Goal: Task Accomplishment & Management: Use online tool/utility

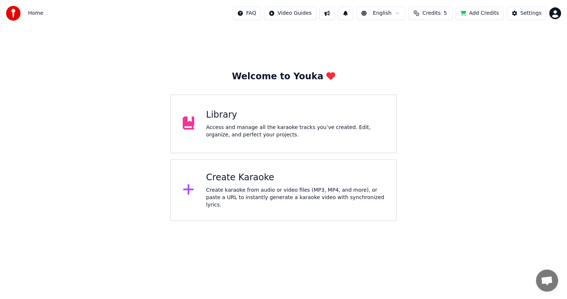
click at [282, 115] on div "Library" at bounding box center [295, 115] width 178 height 12
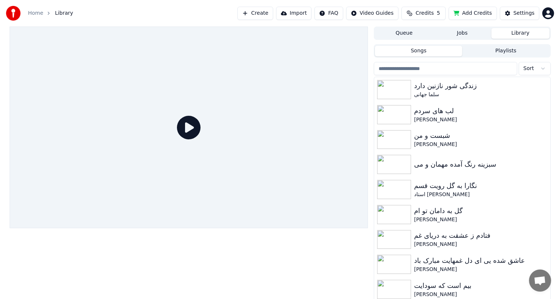
click at [269, 13] on button "Create" at bounding box center [256, 13] width 36 height 13
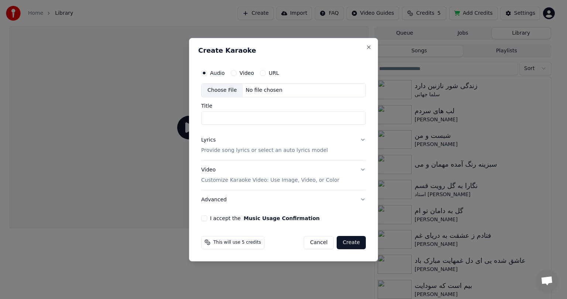
click at [256, 90] on div "No file chosen" at bounding box center [264, 90] width 42 height 7
click at [251, 87] on div "No file chosen" at bounding box center [264, 90] width 42 height 7
type input "**********"
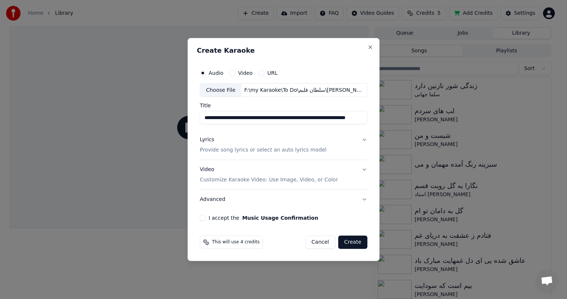
scroll to position [0, 30]
drag, startPoint x: 306, startPoint y: 120, endPoint x: 249, endPoint y: 120, distance: 56.8
click at [249, 120] on input "**********" at bounding box center [282, 117] width 165 height 13
paste input "**********"
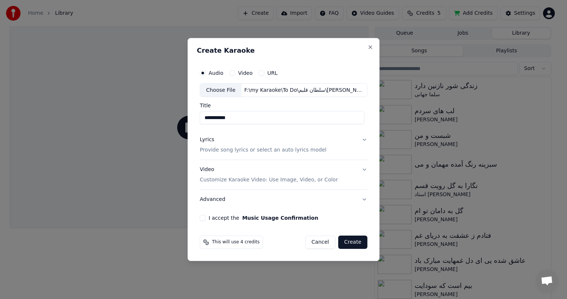
type input "**********"
click at [264, 144] on div "Lyrics Provide song lyrics or select an auto lyrics model" at bounding box center [263, 145] width 127 height 18
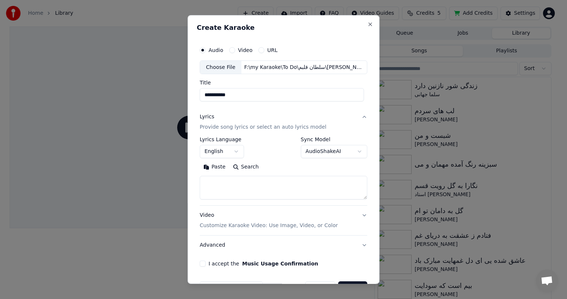
click at [322, 28] on h2 "Create Karaoke" at bounding box center [283, 27] width 173 height 7
click at [227, 185] on textarea at bounding box center [283, 188] width 167 height 24
paste textarea "**********"
type textarea "**********"
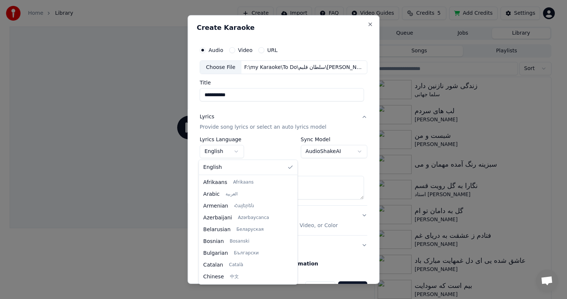
click at [221, 149] on body "**********" at bounding box center [280, 149] width 560 height 299
select select "**"
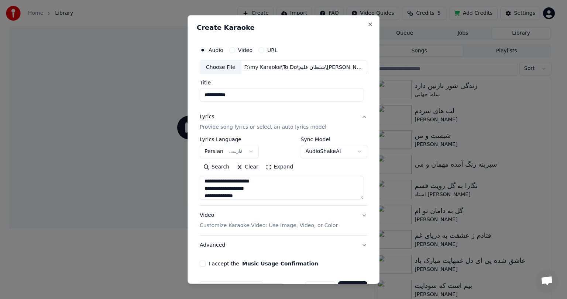
click at [242, 220] on div "Video Customize Karaoke Video: Use Image, Video, or Color" at bounding box center [269, 221] width 138 height 18
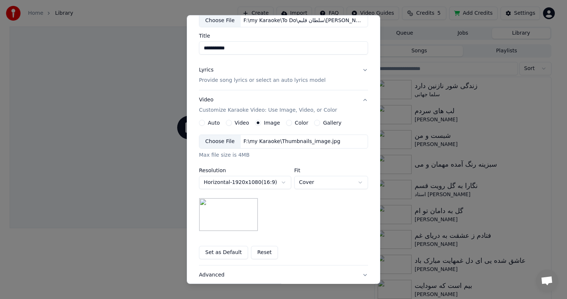
scroll to position [47, 0]
click at [254, 142] on div "F:\my Karaoke\Thumbnails_image.jpg" at bounding box center [292, 141] width 103 height 7
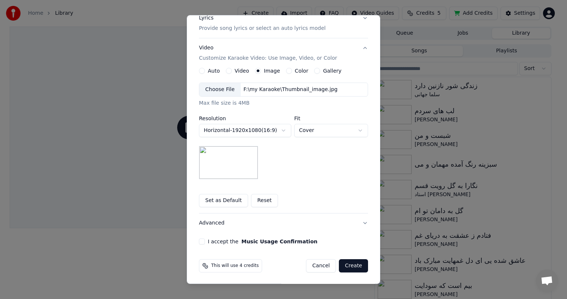
click at [199, 241] on button "I accept the Music Usage Confirmation" at bounding box center [202, 242] width 6 height 6
click at [351, 266] on button "Create" at bounding box center [353, 265] width 29 height 13
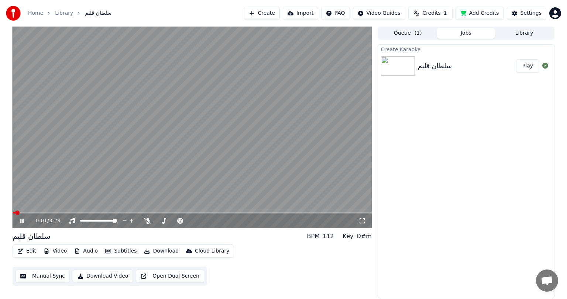
click at [172, 127] on video at bounding box center [192, 128] width 359 height 202
click at [149, 222] on icon at bounding box center [147, 221] width 7 height 6
click at [129, 108] on video at bounding box center [192, 128] width 359 height 202
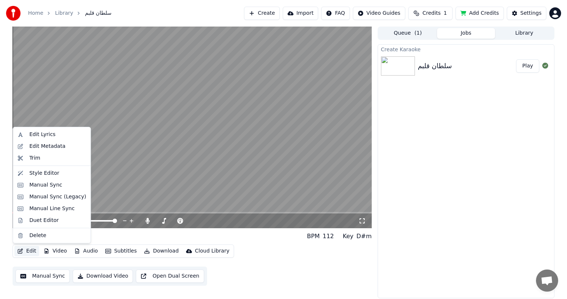
click at [29, 249] on button "Edit" at bounding box center [26, 251] width 25 height 10
click at [41, 184] on div "Manual Sync" at bounding box center [45, 185] width 33 height 7
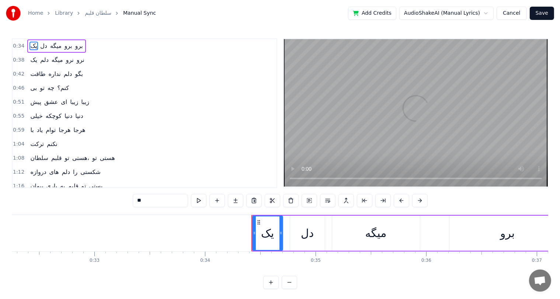
scroll to position [0, 3569]
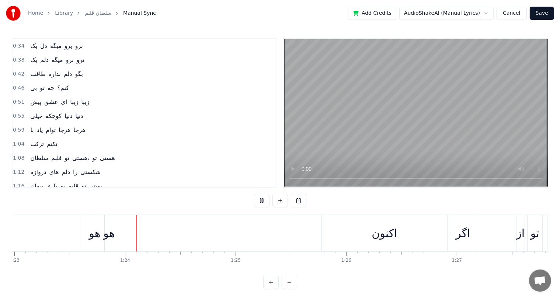
scroll to position [0, 9212]
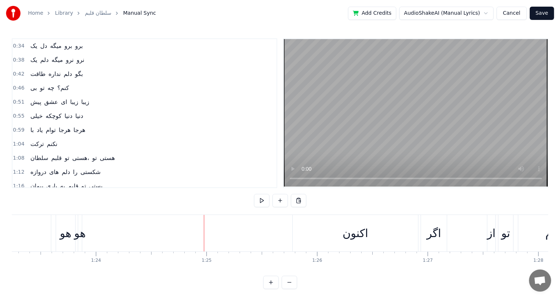
click at [74, 236] on div "هو" at bounding box center [79, 233] width 11 height 17
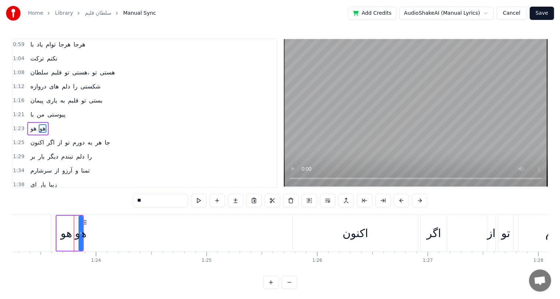
scroll to position [95, 0]
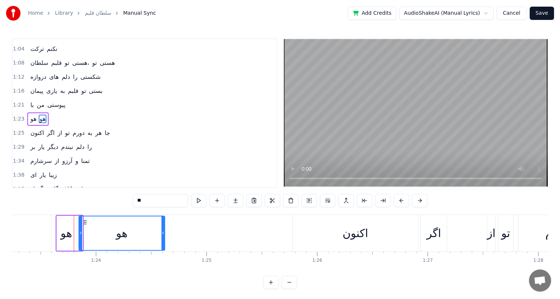
drag, startPoint x: 82, startPoint y: 236, endPoint x: 164, endPoint y: 235, distance: 82.3
click at [164, 235] on div at bounding box center [163, 234] width 3 height 34
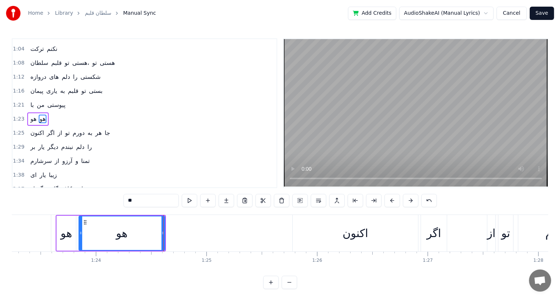
drag, startPoint x: 134, startPoint y: 228, endPoint x: 141, endPoint y: 226, distance: 6.9
click at [141, 226] on div "هو" at bounding box center [121, 234] width 85 height 34
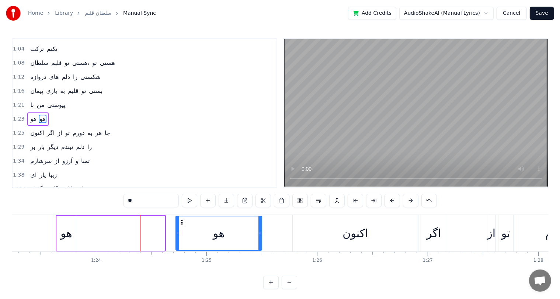
drag, startPoint x: 86, startPoint y: 221, endPoint x: 182, endPoint y: 227, distance: 96.9
click at [182, 227] on div "هو" at bounding box center [218, 234] width 85 height 34
click at [68, 231] on div "هو" at bounding box center [66, 233] width 11 height 17
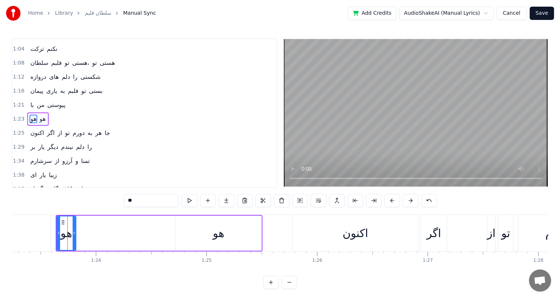
click at [73, 233] on div "هو" at bounding box center [66, 233] width 20 height 35
drag, startPoint x: 73, startPoint y: 233, endPoint x: 182, endPoint y: 236, distance: 108.5
click at [182, 236] on div at bounding box center [182, 234] width 3 height 34
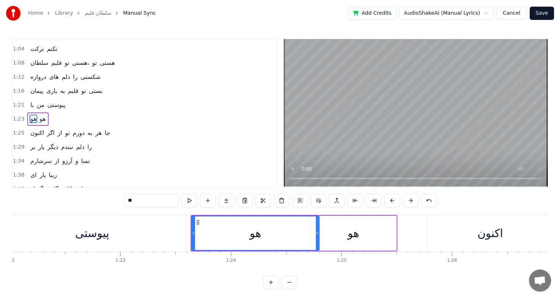
scroll to position [0, 9077]
click at [87, 233] on div "پیوستی" at bounding box center [93, 233] width 34 height 17
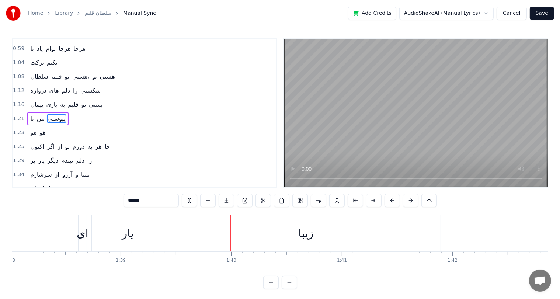
scroll to position [0, 10967]
click at [175, 240] on div "زیبا" at bounding box center [186, 233] width 269 height 37
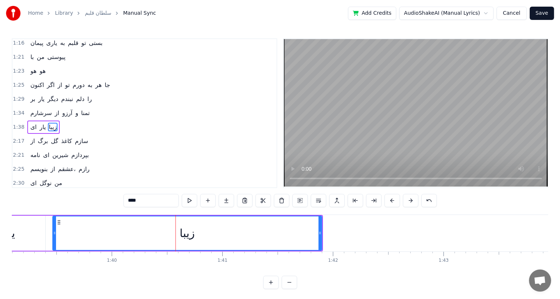
scroll to position [149, 0]
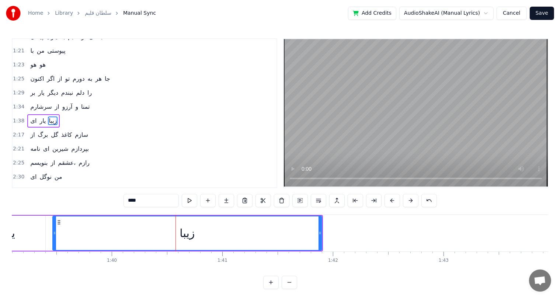
click at [127, 202] on input "****" at bounding box center [151, 200] width 55 height 13
drag, startPoint x: 146, startPoint y: 200, endPoint x: 140, endPoint y: 201, distance: 6.0
click at [140, 201] on input "********" at bounding box center [151, 200] width 55 height 13
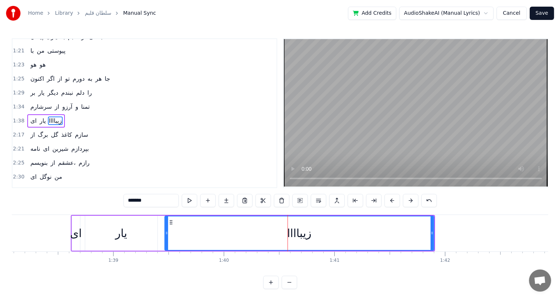
scroll to position [0, 10855]
click at [116, 238] on div "یار" at bounding box center [121, 233] width 12 height 17
type input "***"
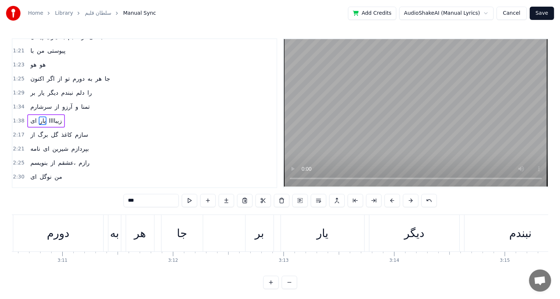
scroll to position [0, 0]
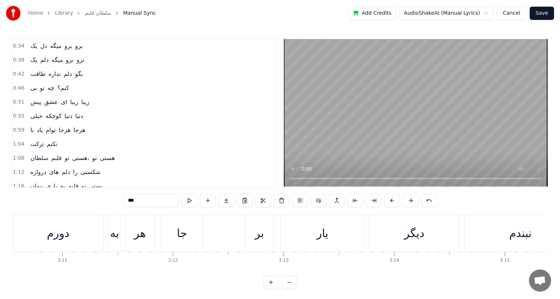
click at [30, 45] on span "یک" at bounding box center [34, 46] width 8 height 8
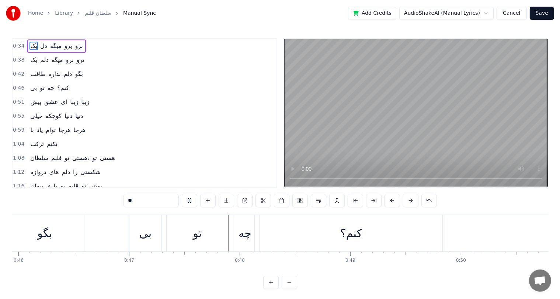
scroll to position [0, 5203]
click at [236, 230] on div "کنم؟" at bounding box center [232, 233] width 22 height 17
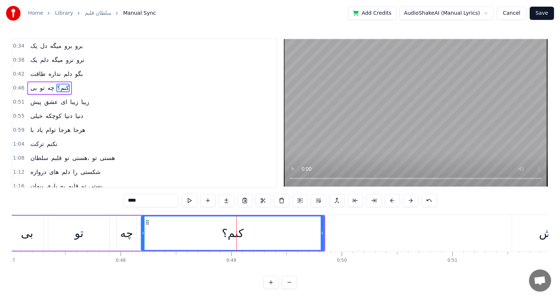
click at [133, 201] on input "****" at bounding box center [151, 200] width 55 height 13
click at [141, 203] on input "********" at bounding box center [151, 200] width 55 height 13
click at [83, 233] on div "تو" at bounding box center [79, 233] width 9 height 17
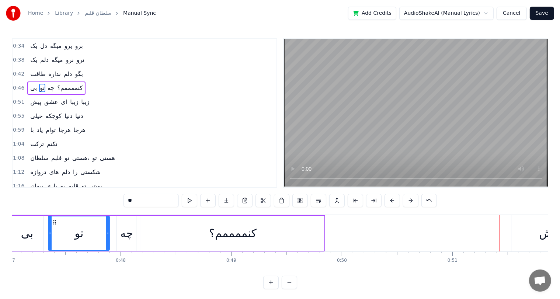
click at [291, 234] on div "کنممممم؟" at bounding box center [232, 233] width 183 height 35
type input "********"
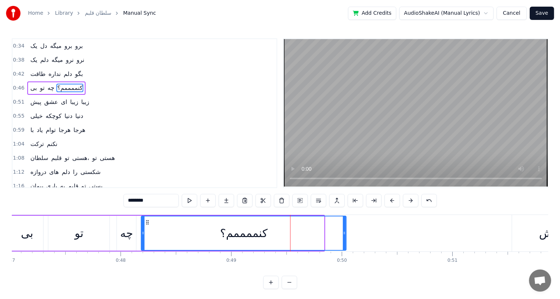
drag, startPoint x: 322, startPoint y: 234, endPoint x: 344, endPoint y: 235, distance: 22.2
click at [344, 235] on icon at bounding box center [344, 233] width 3 height 6
click at [46, 236] on div "بی تو چه کنممممم؟" at bounding box center [179, 233] width 338 height 37
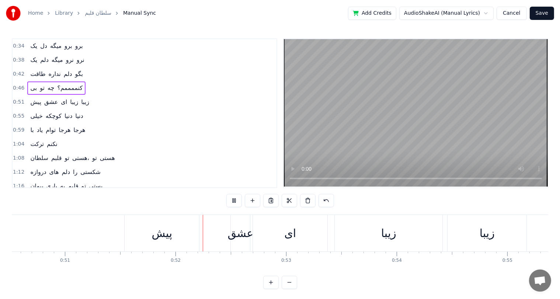
scroll to position [0, 5692]
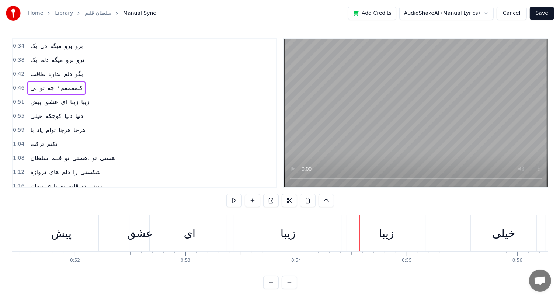
click at [141, 238] on div "عشق" at bounding box center [140, 233] width 26 height 17
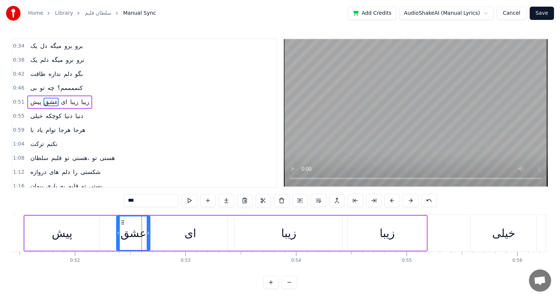
drag, startPoint x: 131, startPoint y: 235, endPoint x: 116, endPoint y: 235, distance: 15.5
click at [117, 235] on icon at bounding box center [118, 233] width 3 height 6
click at [52, 236] on div "پیش" at bounding box center [62, 233] width 21 height 17
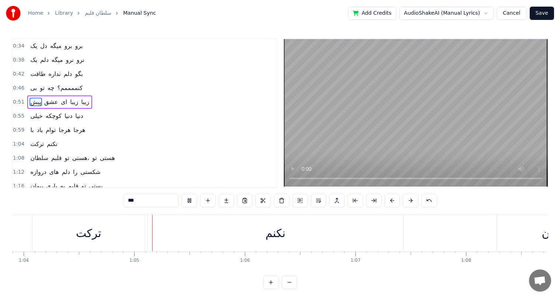
scroll to position [0, 7100]
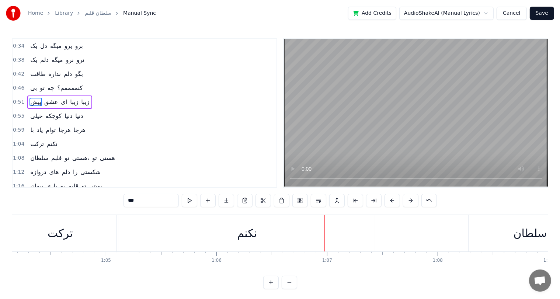
click at [244, 233] on div "نکنم" at bounding box center [247, 233] width 20 height 17
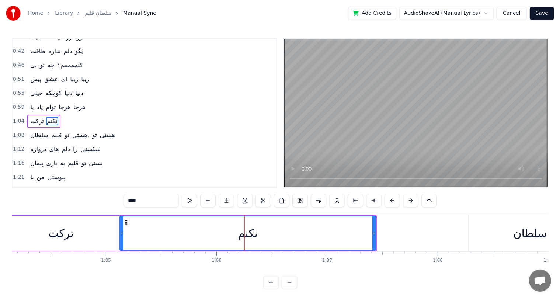
scroll to position [27, 0]
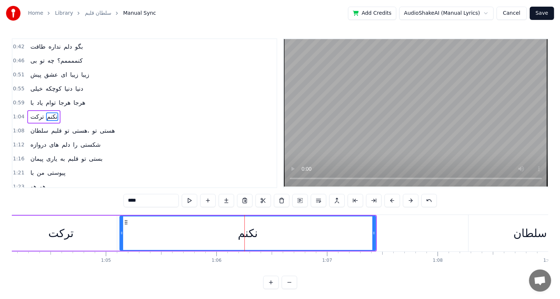
click at [131, 201] on input "****" at bounding box center [151, 200] width 55 height 13
click at [62, 234] on div "ترکت" at bounding box center [60, 233] width 25 height 17
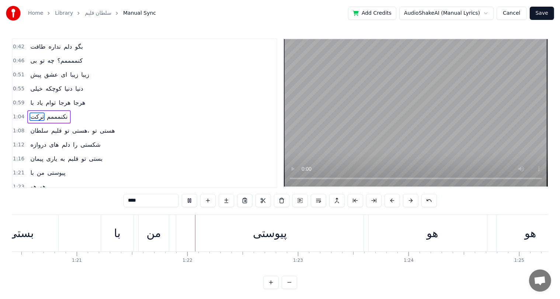
scroll to position [0, 8987]
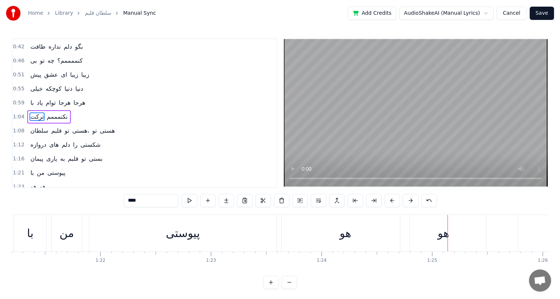
click at [168, 235] on div "پیوستی" at bounding box center [183, 233] width 34 height 17
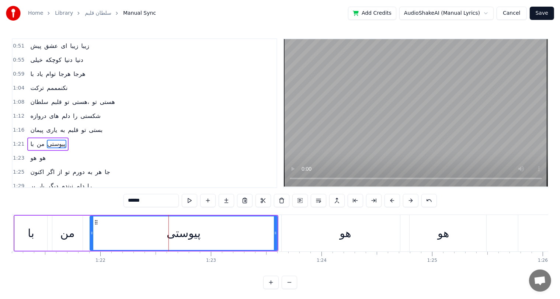
scroll to position [82, 0]
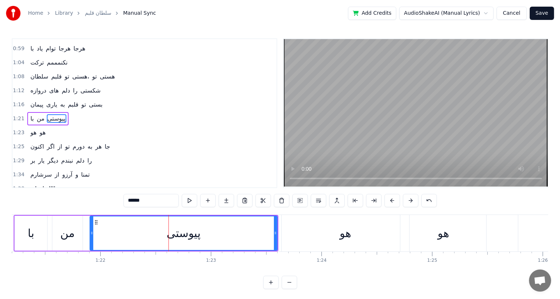
click at [132, 198] on input "******" at bounding box center [151, 200] width 55 height 13
click at [56, 227] on div "من" at bounding box center [67, 233] width 30 height 35
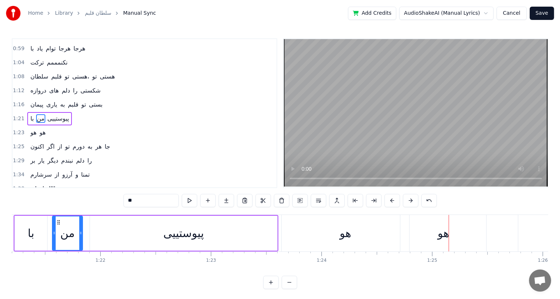
click at [182, 234] on div "پیوستییی" at bounding box center [183, 233] width 41 height 17
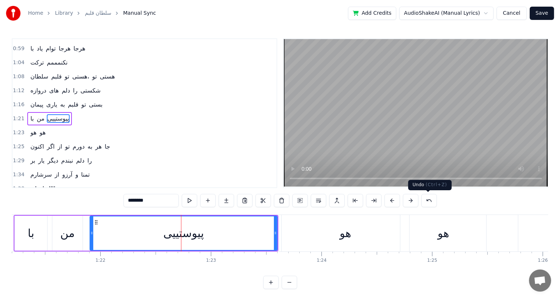
click at [430, 199] on button at bounding box center [429, 200] width 15 height 13
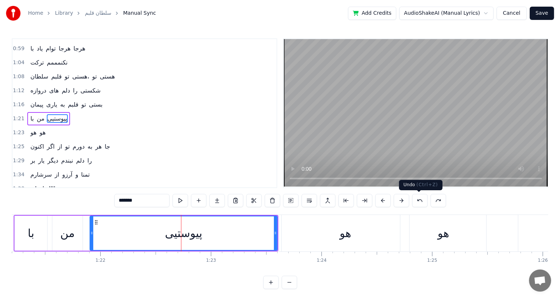
click at [418, 199] on button at bounding box center [419, 200] width 15 height 13
click at [66, 238] on div "من" at bounding box center [68, 233] width 14 height 17
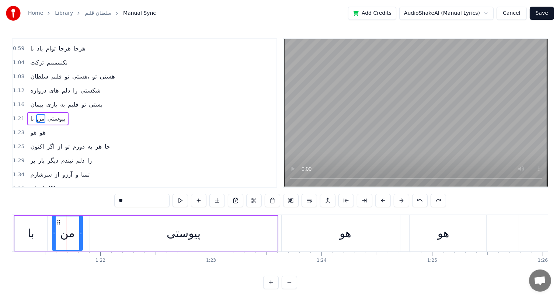
click at [180, 230] on div "پیوستی" at bounding box center [184, 233] width 34 height 17
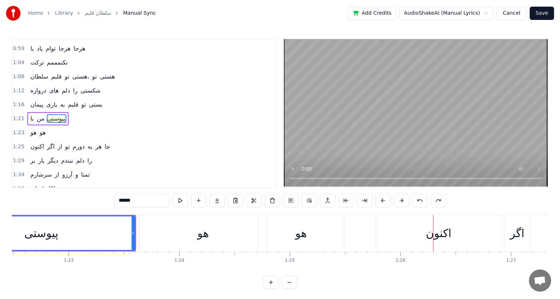
scroll to position [0, 9125]
click at [87, 235] on div "پیوستی" at bounding box center [45, 234] width 187 height 34
click at [314, 232] on div "هو" at bounding box center [305, 233] width 86 height 37
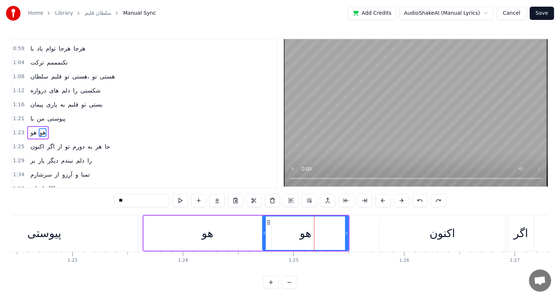
scroll to position [95, 0]
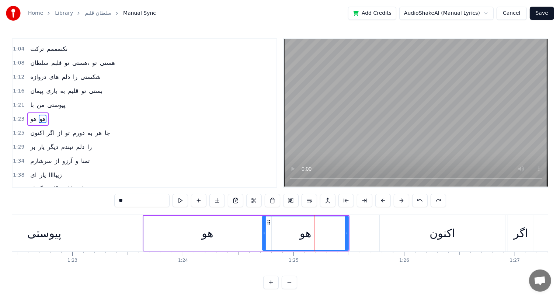
click at [243, 235] on div "هو" at bounding box center [208, 233] width 128 height 35
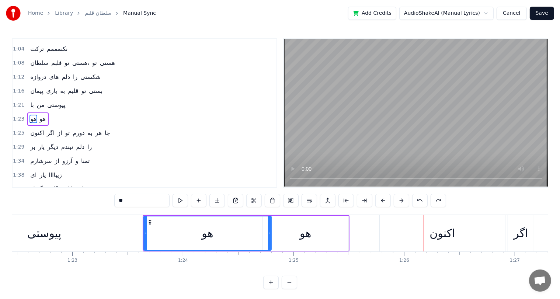
click at [317, 245] on div "هو" at bounding box center [306, 233] width 86 height 35
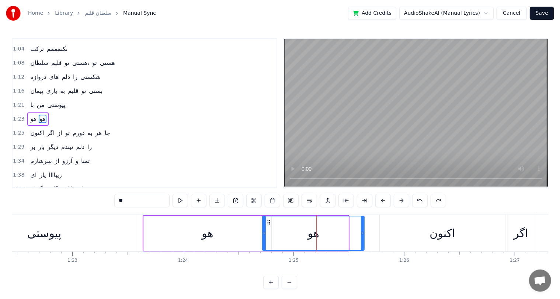
drag, startPoint x: 346, startPoint y: 234, endPoint x: 362, endPoint y: 234, distance: 15.9
click at [362, 234] on icon at bounding box center [362, 233] width 3 height 6
click at [76, 234] on div "پیوستی" at bounding box center [44, 233] width 187 height 37
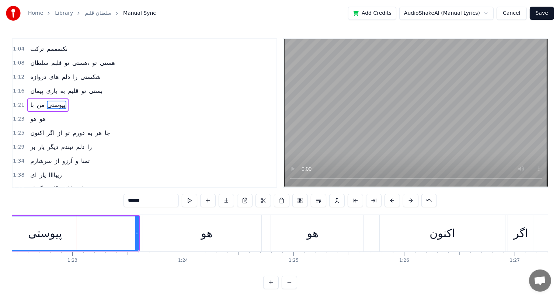
scroll to position [82, 0]
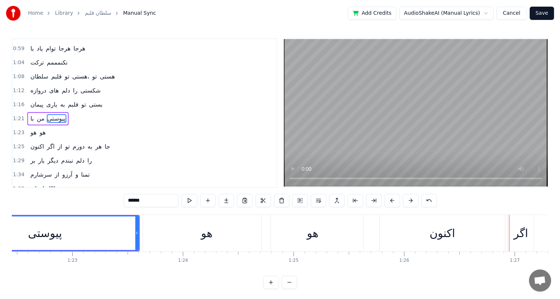
click at [311, 236] on div "هو" at bounding box center [312, 233] width 11 height 17
type input "**"
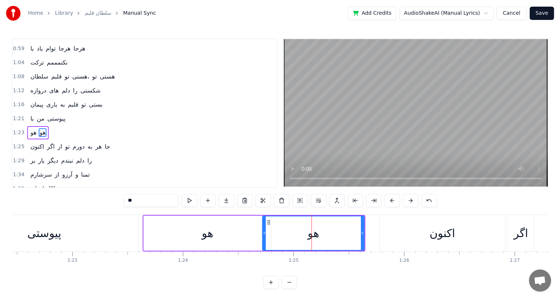
scroll to position [95, 0]
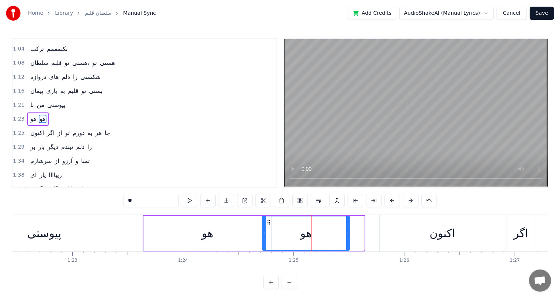
drag, startPoint x: 361, startPoint y: 233, endPoint x: 346, endPoint y: 234, distance: 14.8
click at [346, 234] on icon at bounding box center [347, 233] width 3 height 6
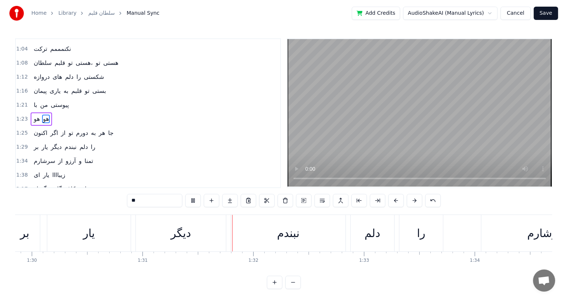
scroll to position [0, 10063]
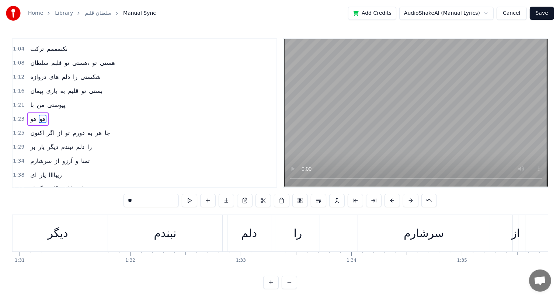
click at [546, 13] on button "Save" at bounding box center [542, 13] width 24 height 13
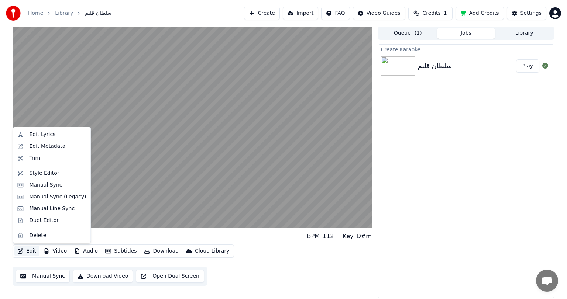
click at [27, 251] on button "Edit" at bounding box center [26, 251] width 25 height 10
click at [35, 148] on div "Edit Metadata" at bounding box center [47, 146] width 36 height 7
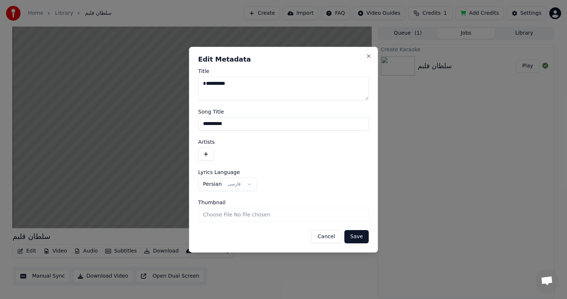
click at [206, 151] on button "button" at bounding box center [205, 154] width 15 height 13
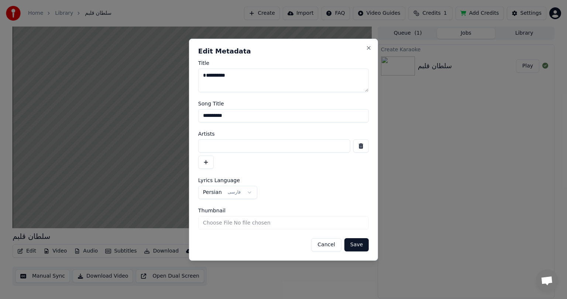
click at [217, 148] on input at bounding box center [274, 145] width 152 height 13
type input "*********"
click at [357, 245] on button "Save" at bounding box center [356, 244] width 24 height 13
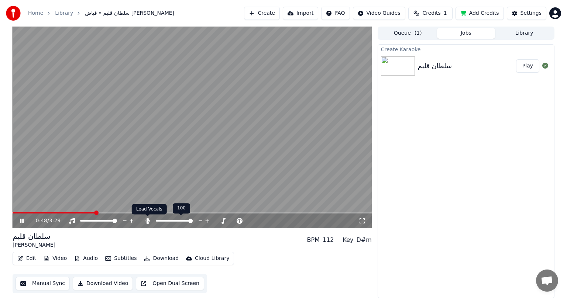
click at [148, 221] on icon at bounding box center [147, 221] width 4 height 6
click at [148, 221] on icon at bounding box center [147, 221] width 7 height 6
click at [148, 221] on icon at bounding box center [147, 221] width 4 height 6
click at [13, 214] on span at bounding box center [13, 212] width 0 height 1
click at [21, 220] on icon at bounding box center [22, 221] width 4 height 4
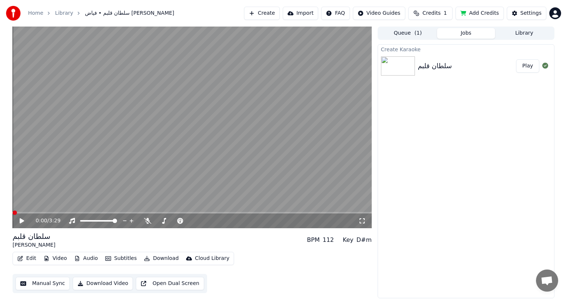
click at [13, 212] on span at bounding box center [15, 213] width 4 height 4
click at [108, 282] on button "Download Video" at bounding box center [103, 283] width 60 height 13
click at [525, 65] on button "Show" at bounding box center [525, 65] width 27 height 13
click at [527, 10] on div "Settings" at bounding box center [530, 13] width 21 height 7
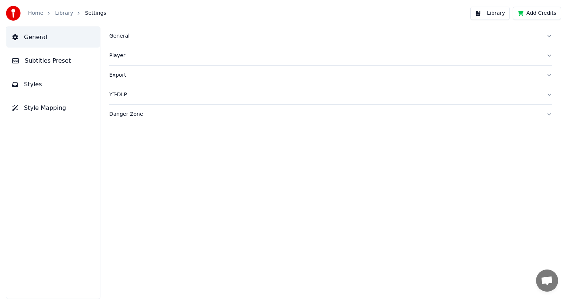
click at [35, 14] on link "Home" at bounding box center [35, 13] width 15 height 7
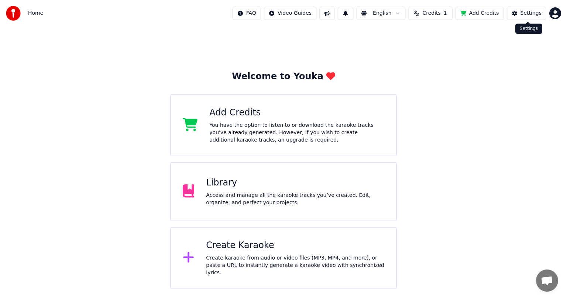
click at [527, 11] on div "Settings" at bounding box center [530, 13] width 21 height 7
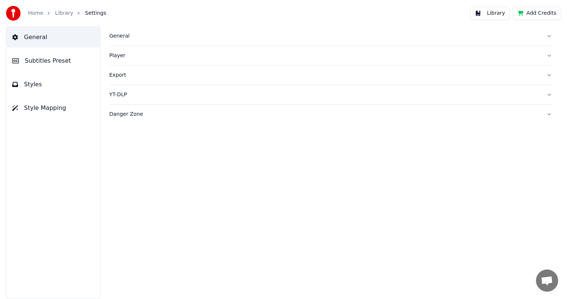
click at [527, 11] on button "Add Credits" at bounding box center [536, 13] width 48 height 13
click at [34, 13] on link "Home" at bounding box center [35, 13] width 15 height 7
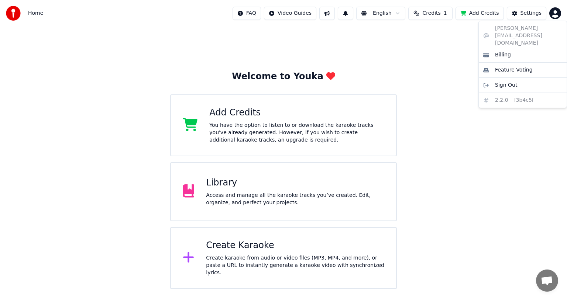
click at [553, 13] on html "Home FAQ Video Guides English Credits 1 Add Credits Settings Welcome to Youka A…" at bounding box center [283, 144] width 567 height 289
click at [509, 82] on span "Sign Out" at bounding box center [506, 85] width 22 height 7
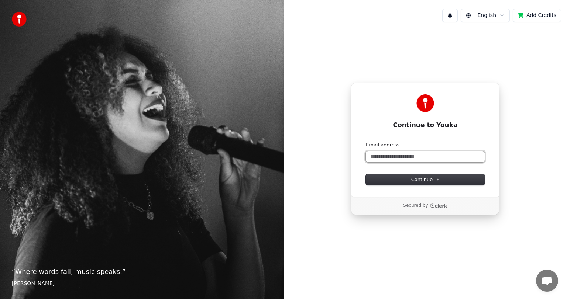
click at [411, 154] on input "Email address" at bounding box center [425, 156] width 119 height 11
type input "*"
click at [366, 142] on button "submit" at bounding box center [366, 142] width 0 height 0
type input "**********"
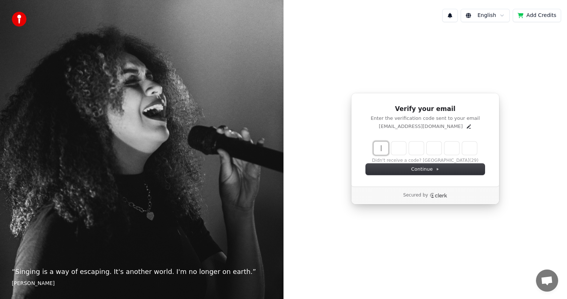
click at [381, 149] on input "Enter verification code" at bounding box center [432, 148] width 118 height 13
type input "*"
type input "******"
